Goal: Ask a question: Seek information or help from site administrators or community

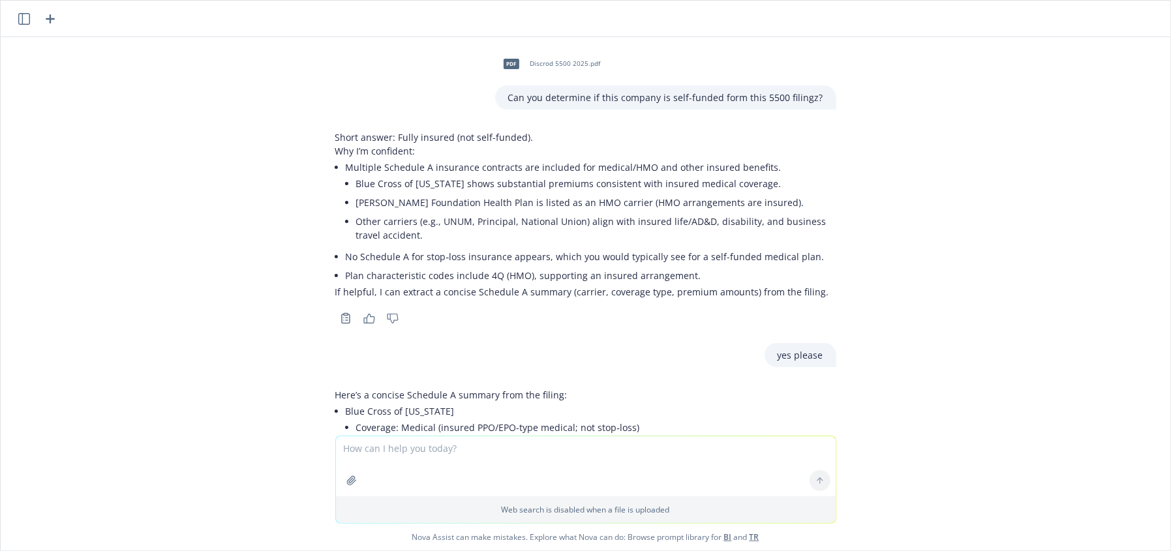
scroll to position [3512, 0]
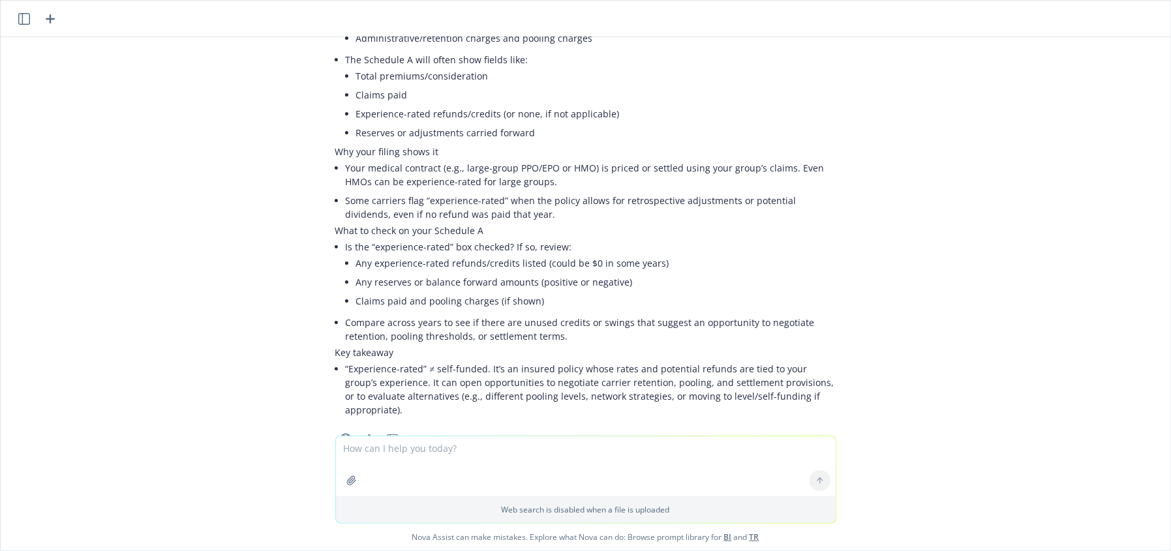
click at [440, 466] on textarea at bounding box center [586, 466] width 500 height 60
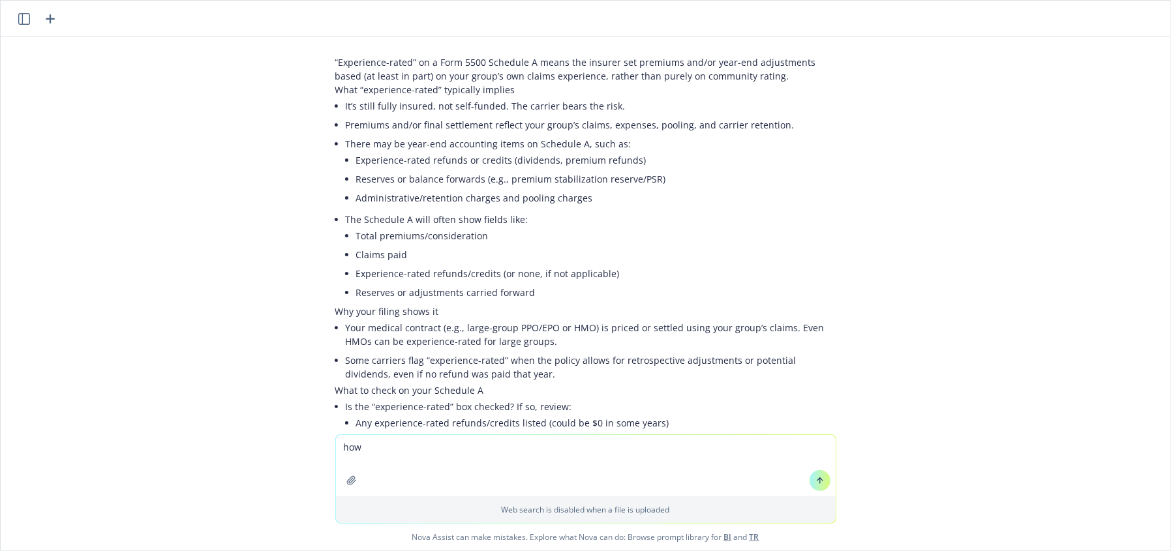
scroll to position [3339, 0]
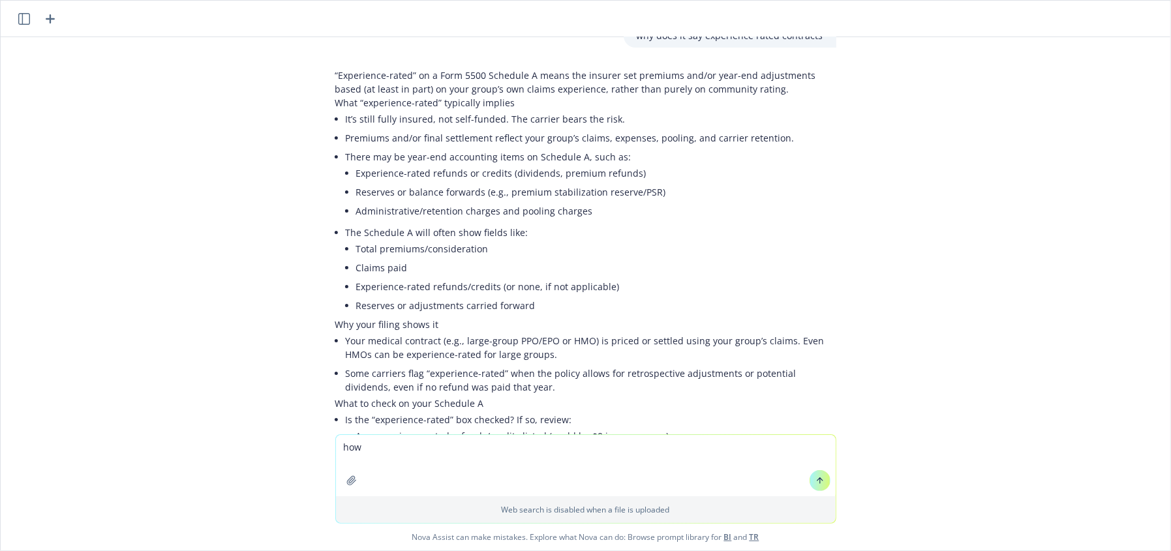
drag, startPoint x: 373, startPoint y: 475, endPoint x: 383, endPoint y: 455, distance: 22.8
click at [383, 455] on textarea "how" at bounding box center [586, 465] width 500 height 61
click at [426, 454] on textarea "how" at bounding box center [586, 465] width 500 height 61
click at [492, 442] on textarea "how do you calculate the rate of" at bounding box center [586, 465] width 500 height 61
click at [523, 451] on textarea "how do you calculate the rate of life" at bounding box center [586, 465] width 500 height 61
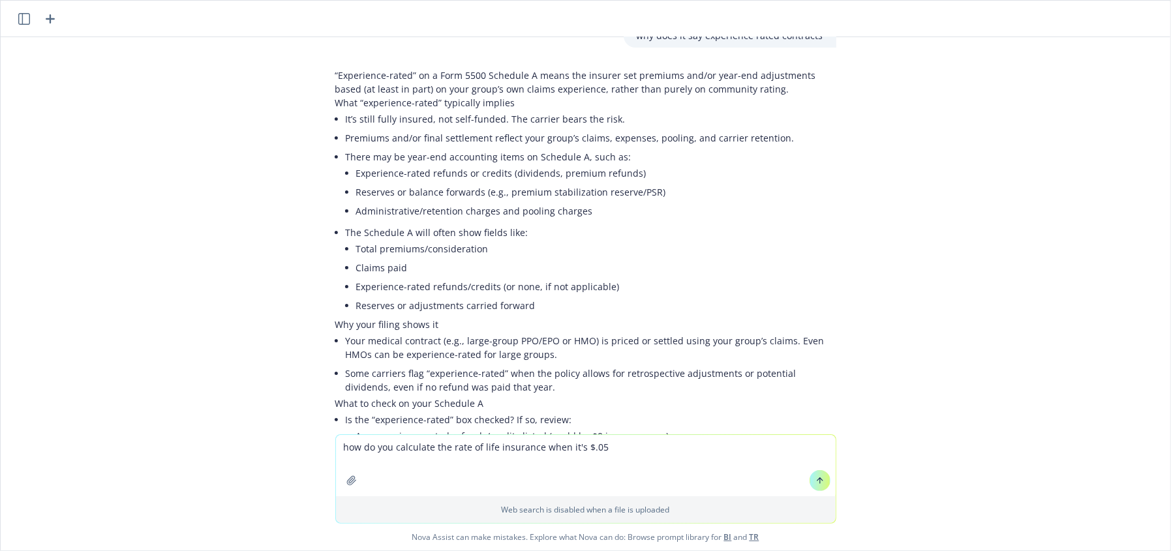
click at [596, 447] on textarea "how do you calculate the rate of life insurance when it's $.05" at bounding box center [586, 465] width 500 height 61
type textarea "how do you calculate the rate of life insurance when it's $.05 per $1,000"
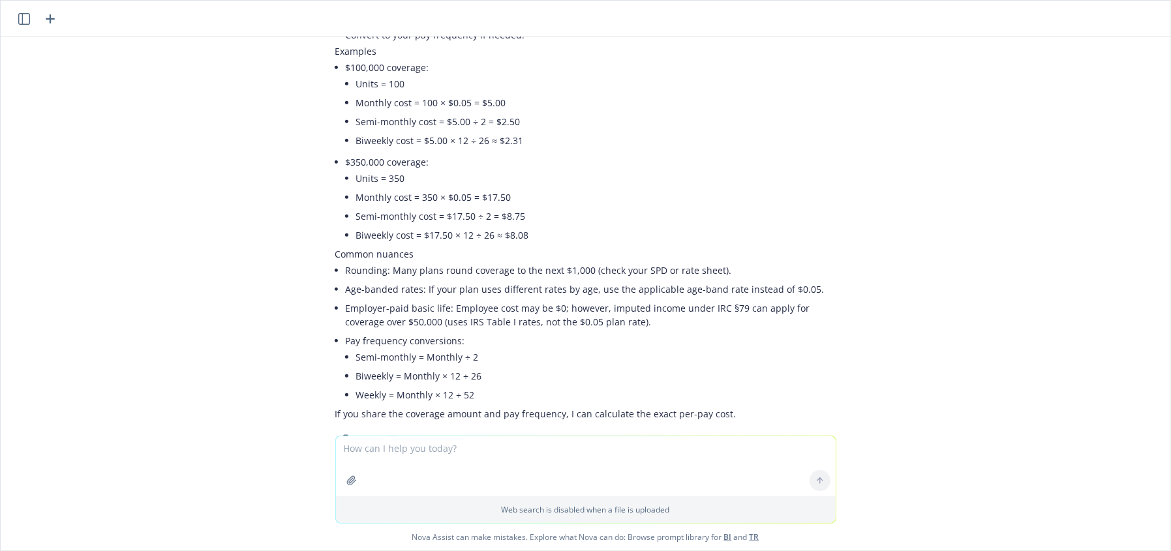
scroll to position [4099, 0]
